Goal: Task Accomplishment & Management: Use online tool/utility

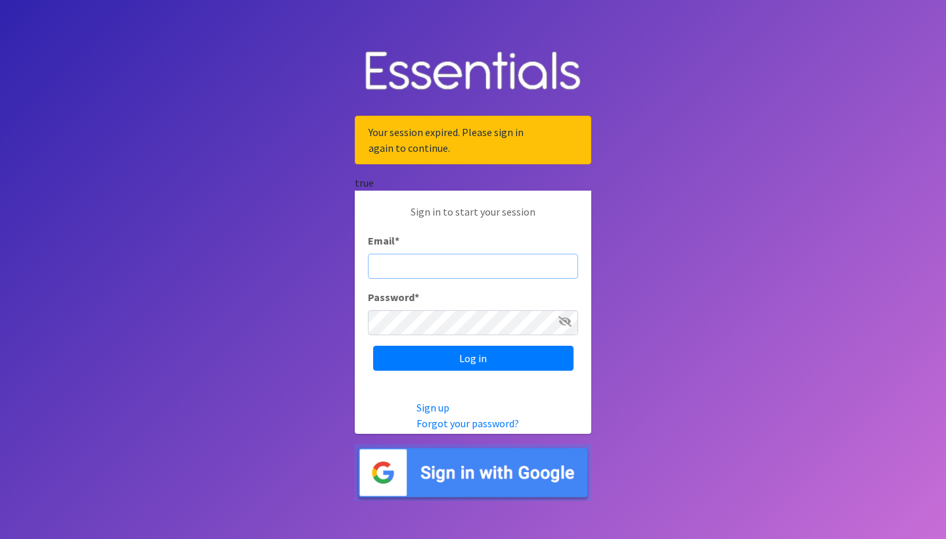
type input "KristynWTramel@gmail.com"
click at [473, 357] on input "Log in" at bounding box center [473, 357] width 200 height 25
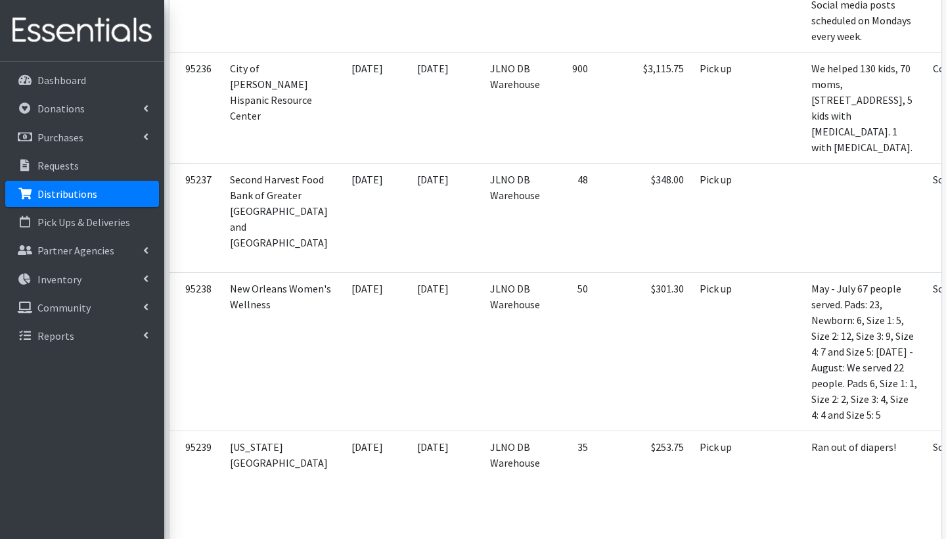
scroll to position [6031, 0]
click at [146, 250] on icon at bounding box center [145, 250] width 5 height 11
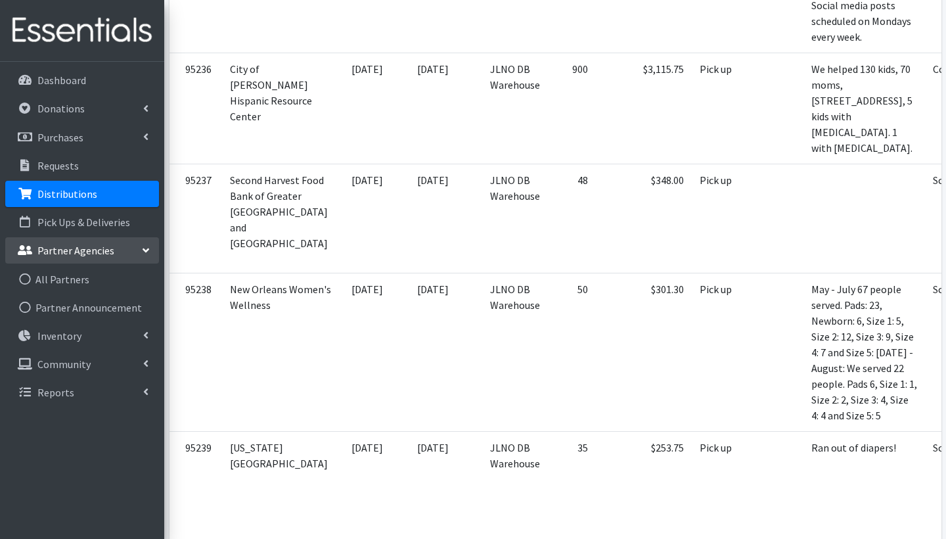
click at [144, 252] on icon at bounding box center [146, 250] width 11 height 5
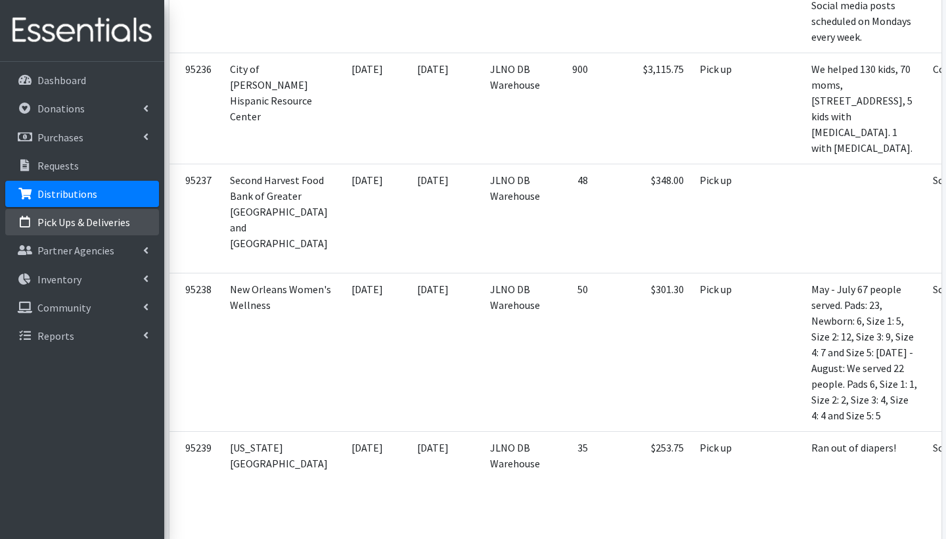
click at [110, 218] on p "Pick Ups & Deliveries" at bounding box center [83, 221] width 93 height 13
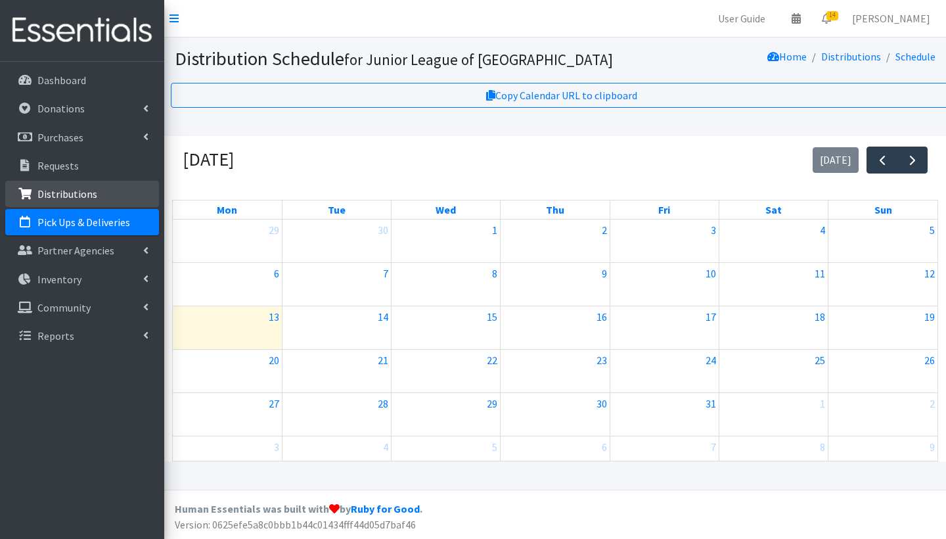
click at [102, 203] on link "Distributions" at bounding box center [82, 194] width 154 height 26
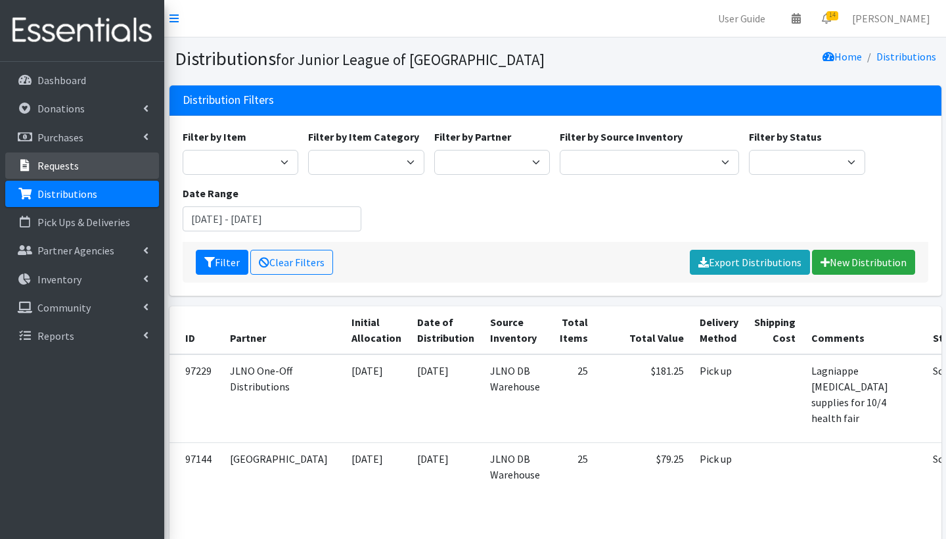
click at [72, 164] on p "Requests" at bounding box center [57, 165] width 41 height 13
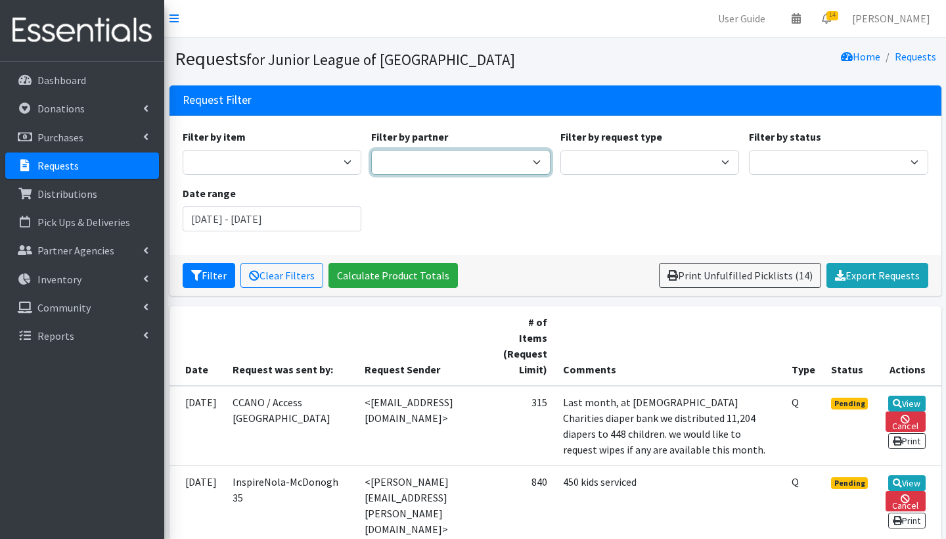
select select "6396"
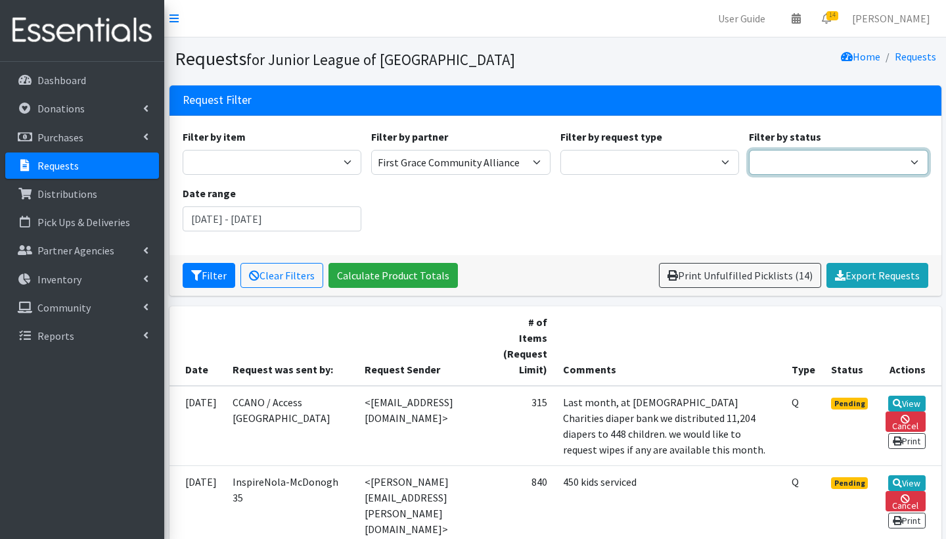
select select "2"
click at [208, 275] on button "Filter" at bounding box center [209, 275] width 53 height 25
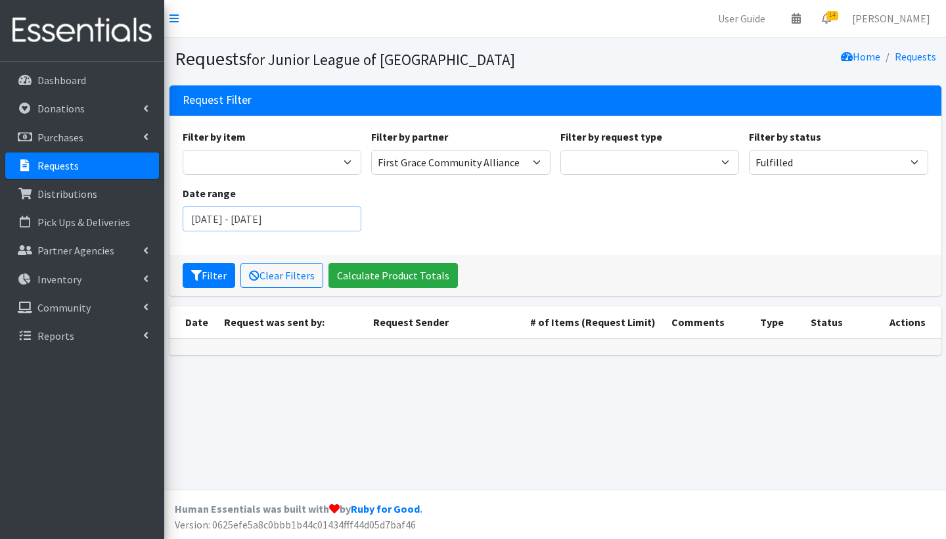
click at [332, 212] on input "[DATE] - [DATE]" at bounding box center [272, 218] width 179 height 25
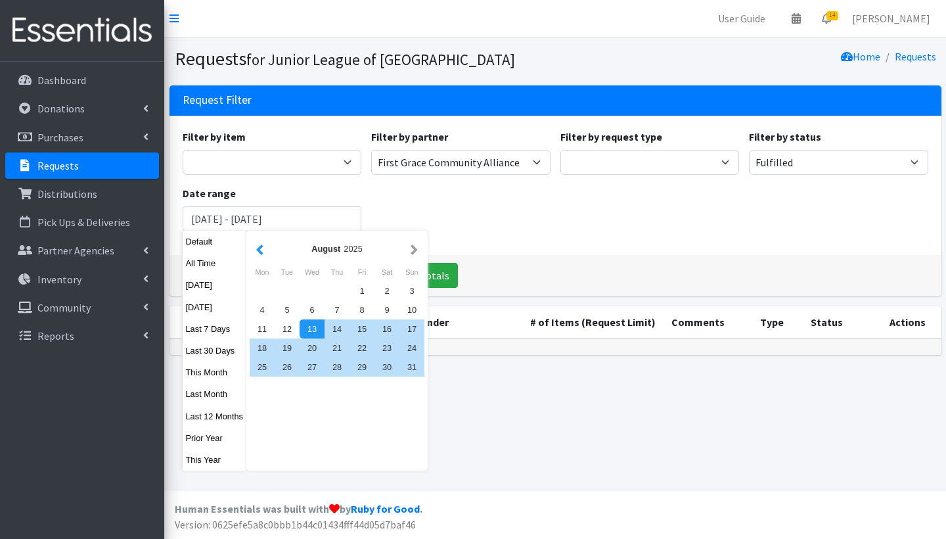
click at [267, 254] on button "button" at bounding box center [260, 248] width 14 height 16
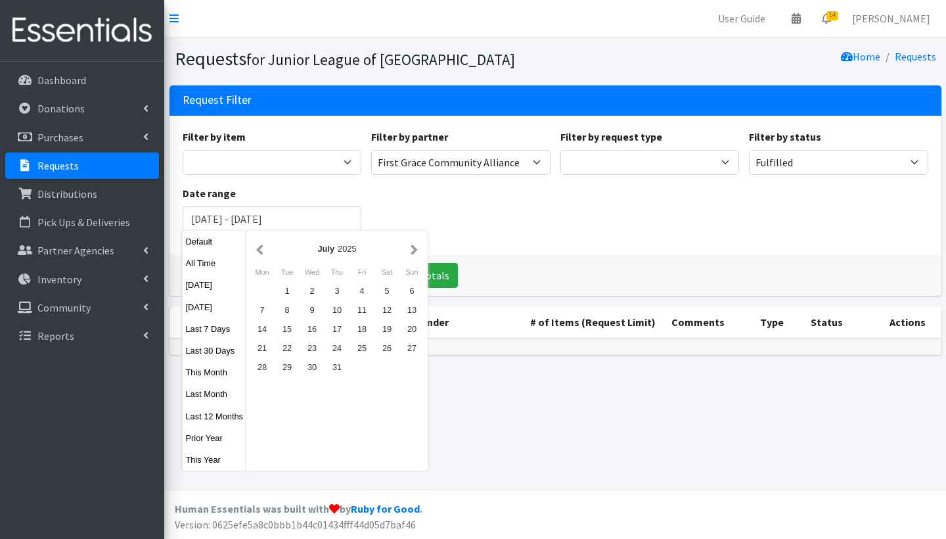
click at [267, 254] on button "button" at bounding box center [260, 248] width 14 height 16
click at [219, 265] on button "All Time" at bounding box center [215, 263] width 64 height 19
type input "[DATE] - [DATE]"
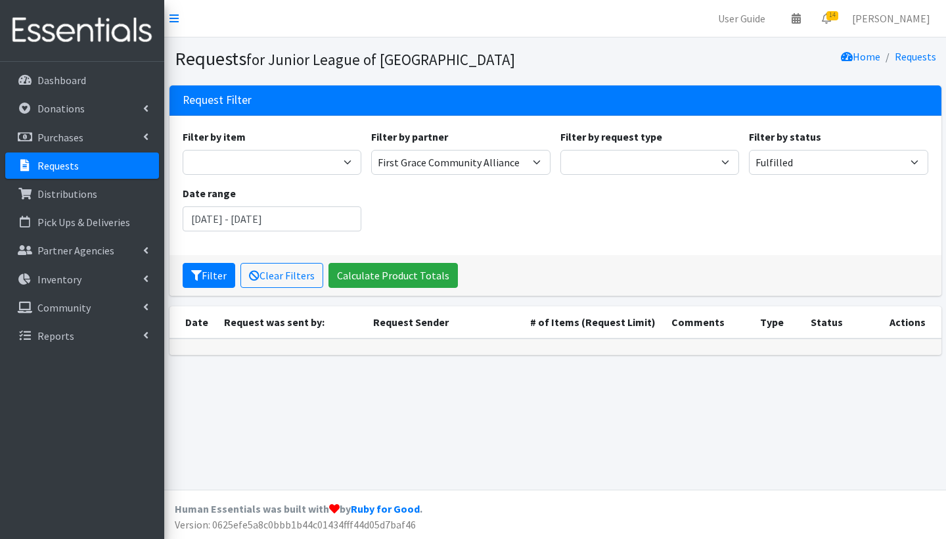
click at [474, 233] on div "Filter by item Adult- Bed Pad Bundles Adult Diapers Adult Incontinence - LARGE …" at bounding box center [554, 185] width 755 height 113
click at [213, 282] on button "Filter" at bounding box center [209, 275] width 53 height 25
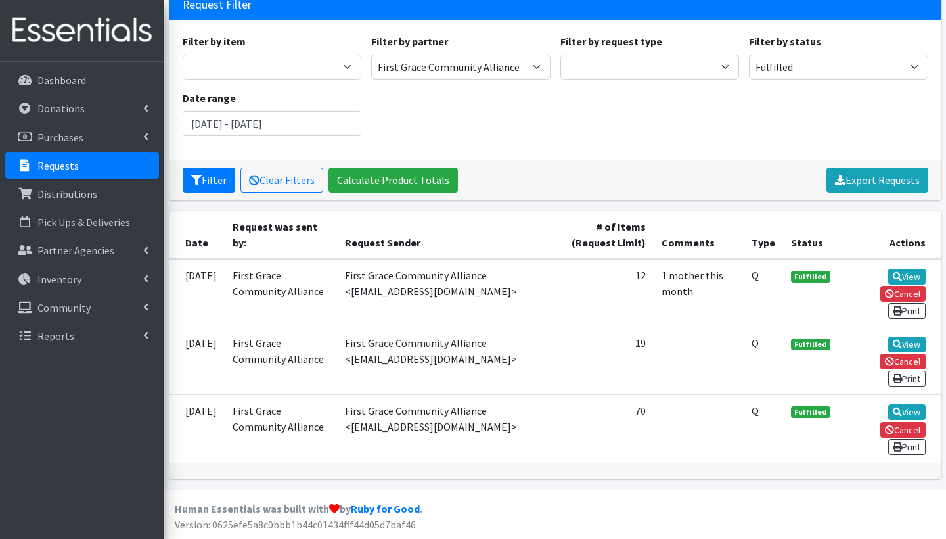
scroll to position [95, 0]
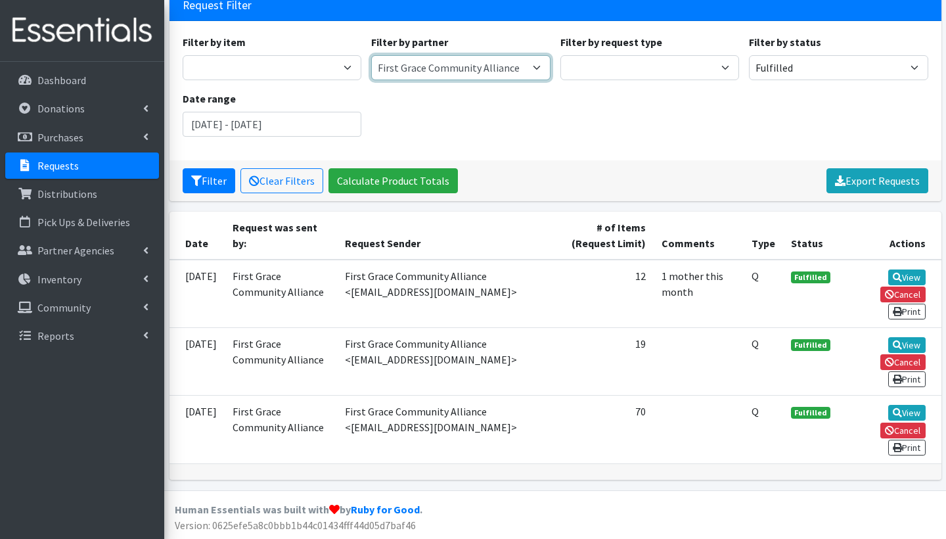
select select "6386"
click at [208, 180] on button "Filter" at bounding box center [209, 180] width 53 height 25
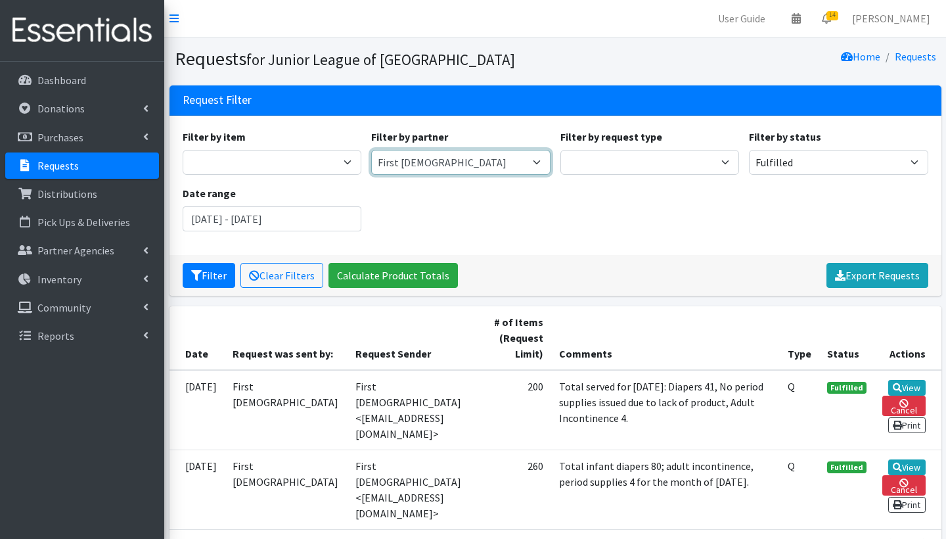
select select "6396"
click at [208, 275] on button "Filter" at bounding box center [209, 275] width 53 height 25
